Goal: Register for event/course

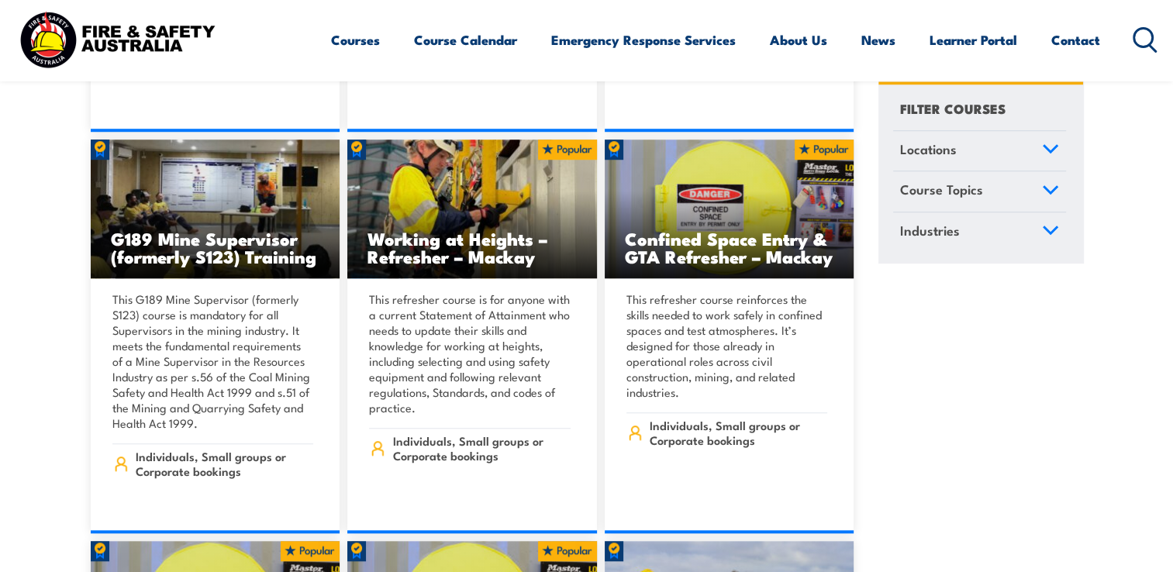
scroll to position [1241, 0]
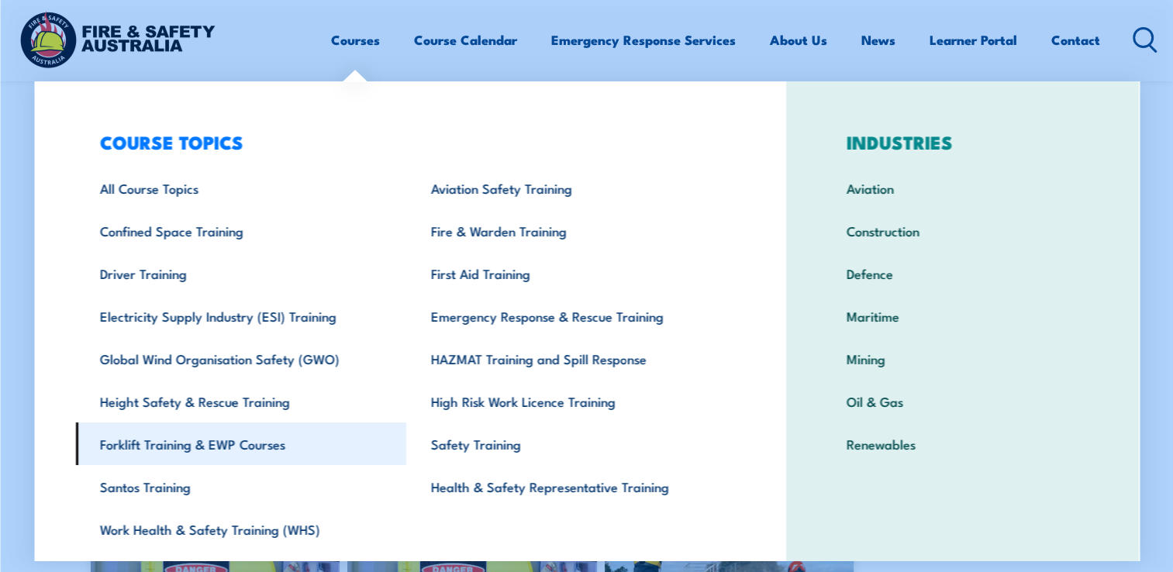
click at [161, 450] on link "Forklift Training & EWP Courses" at bounding box center [240, 444] width 331 height 43
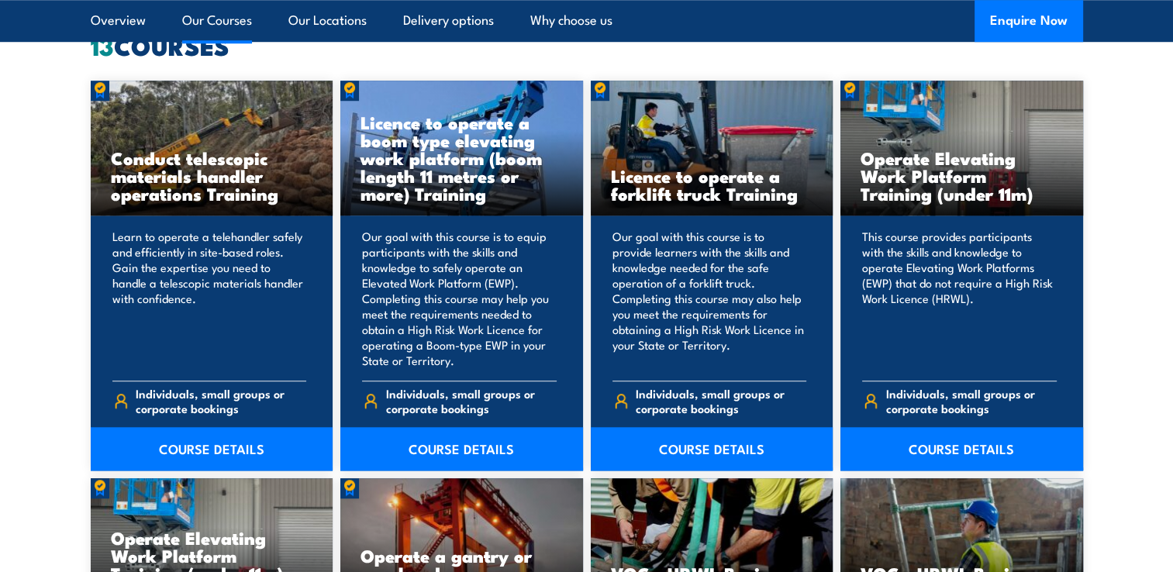
scroll to position [1241, 0]
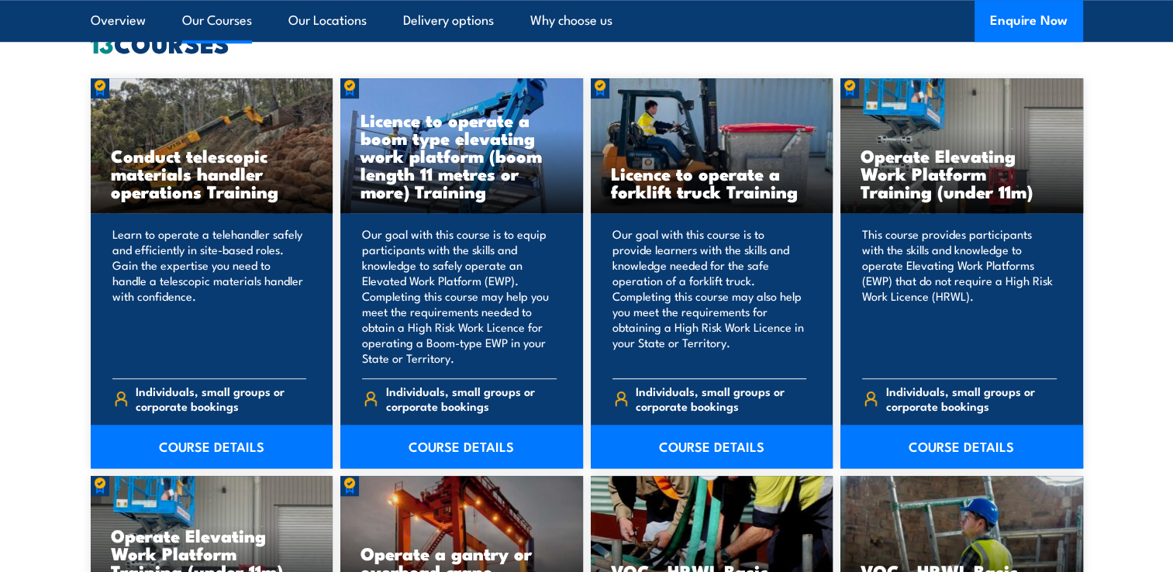
click at [757, 302] on p "Our goal with this course is to provide learners with the skills and knowledge …" at bounding box center [710, 296] width 195 height 140
click at [730, 189] on h3 "Licence to operate a forklift truck Training" at bounding box center [712, 182] width 202 height 36
click at [727, 448] on link "COURSE DETAILS" at bounding box center [712, 446] width 243 height 43
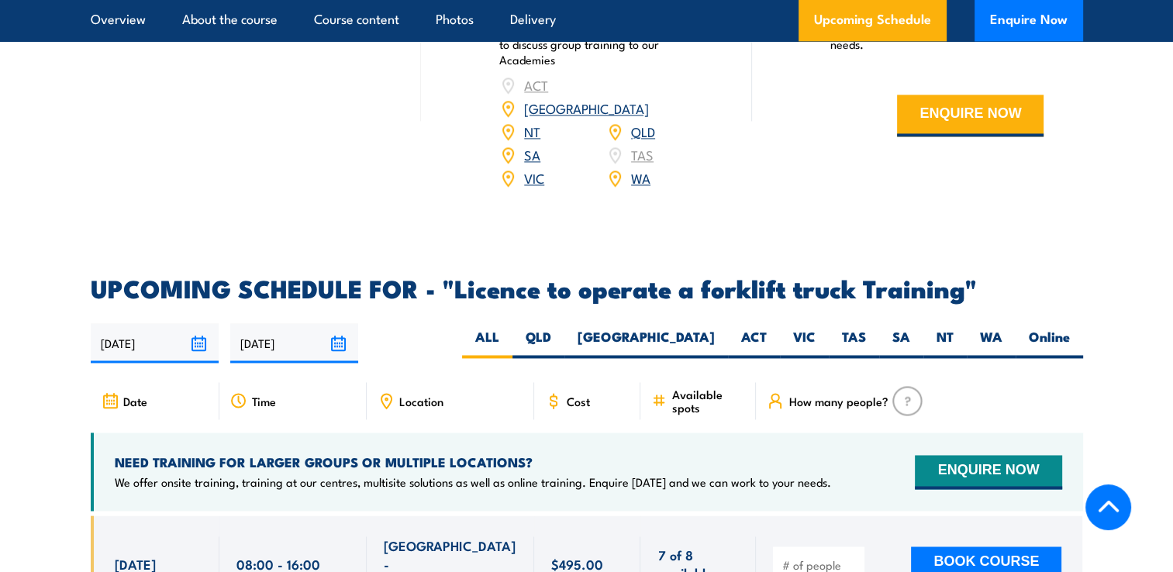
scroll to position [2404, 0]
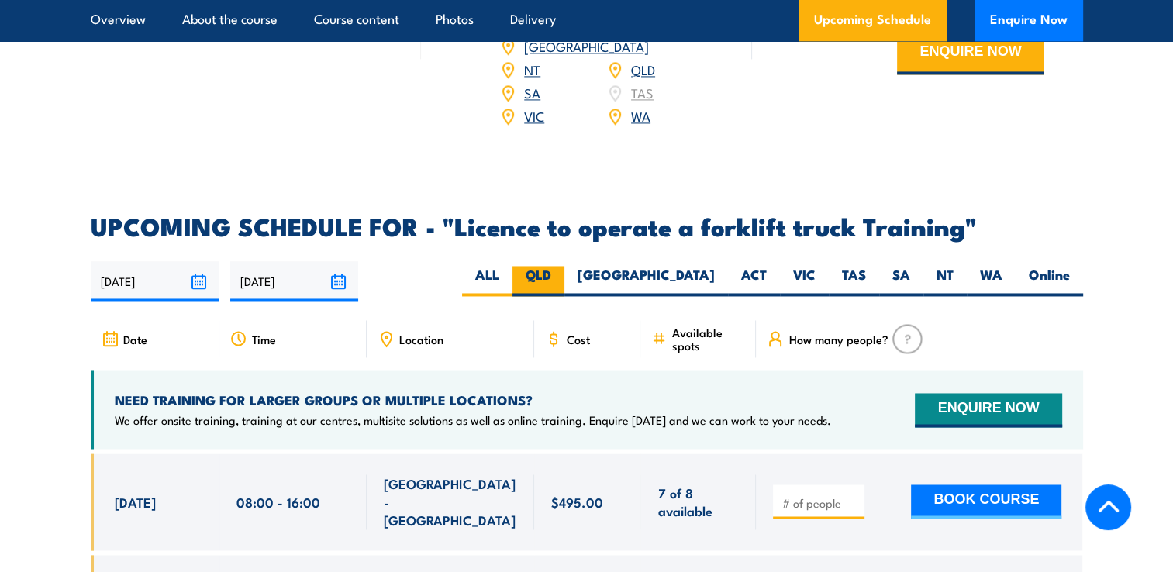
click at [565, 266] on label "QLD" at bounding box center [539, 281] width 52 height 30
click at [561, 266] on input "QLD" at bounding box center [556, 271] width 10 height 10
radio input "true"
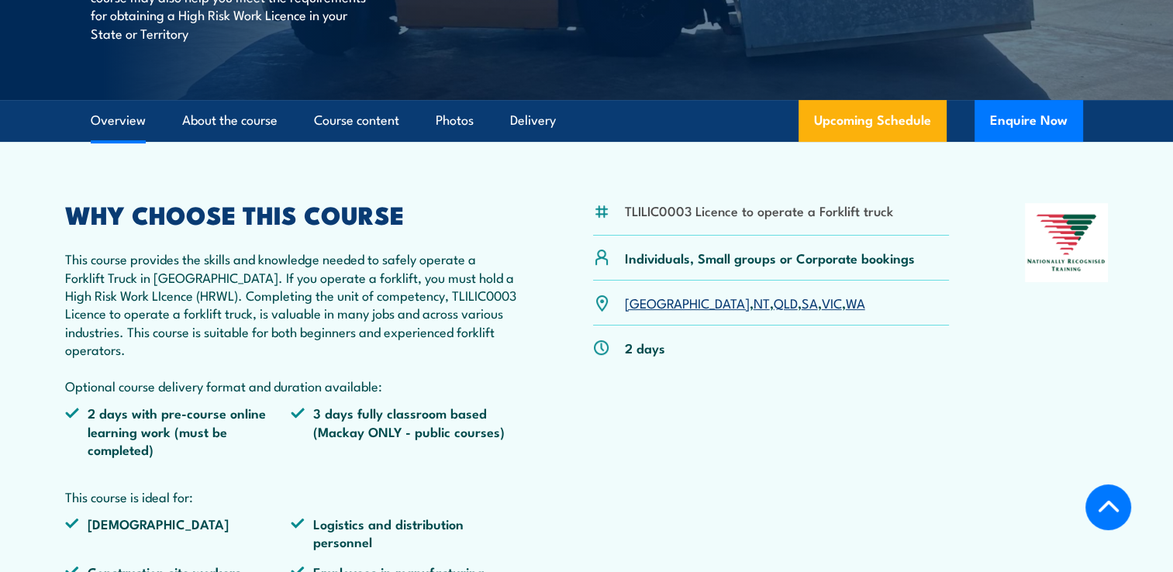
scroll to position [155, 0]
